Goal: Transaction & Acquisition: Subscribe to service/newsletter

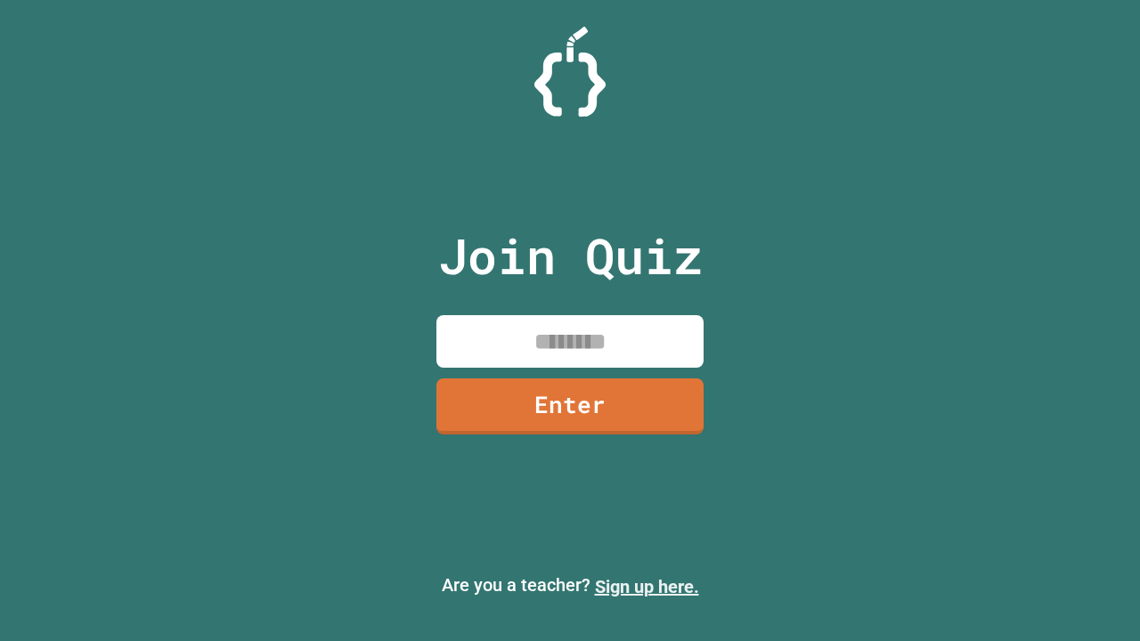
click at [647, 587] on link "Sign up here." at bounding box center [647, 586] width 104 height 21
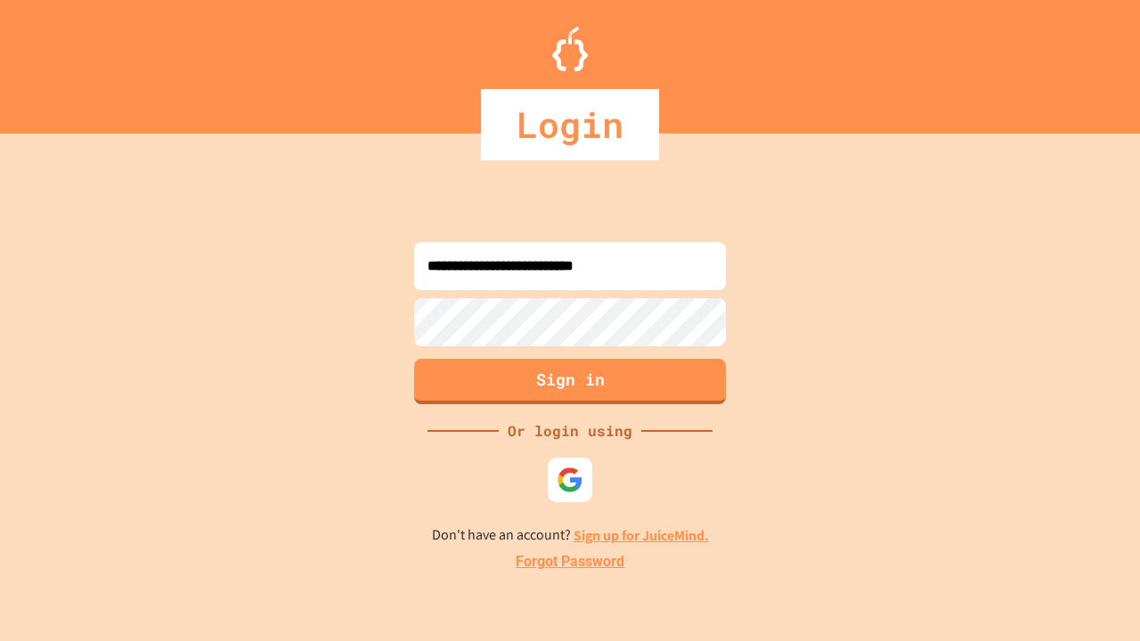
type input "**********"
